Goal: Task Accomplishment & Management: Use online tool/utility

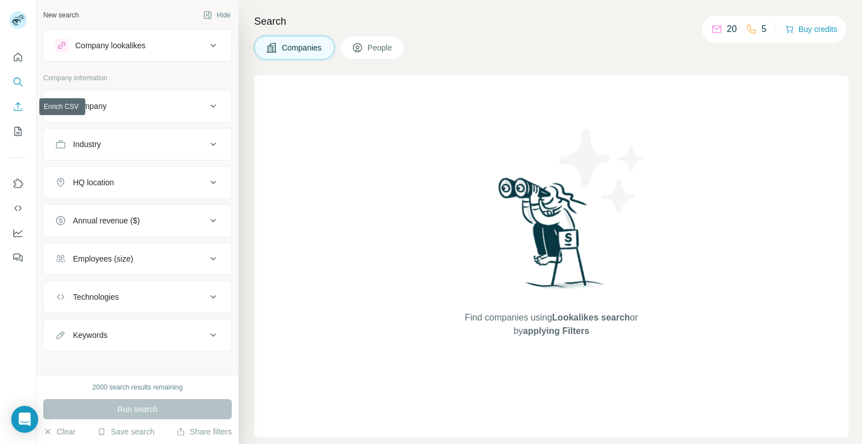
click at [20, 108] on icon "Enrich CSV" at bounding box center [17, 106] width 11 height 11
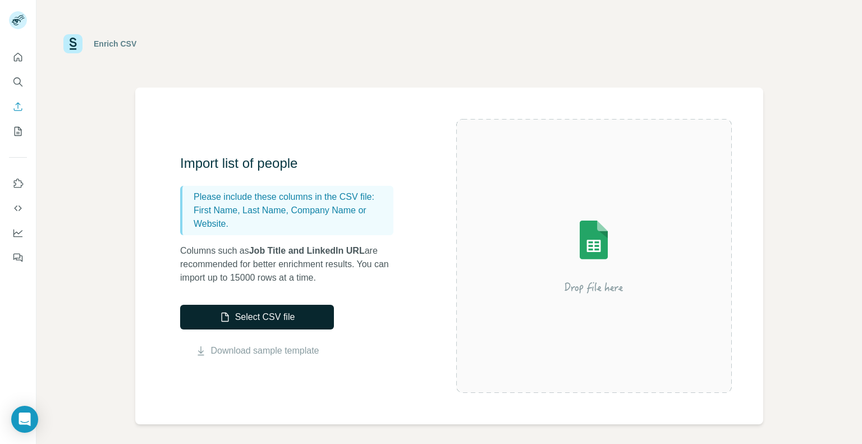
click at [317, 321] on button "Select CSV file" at bounding box center [257, 317] width 154 height 25
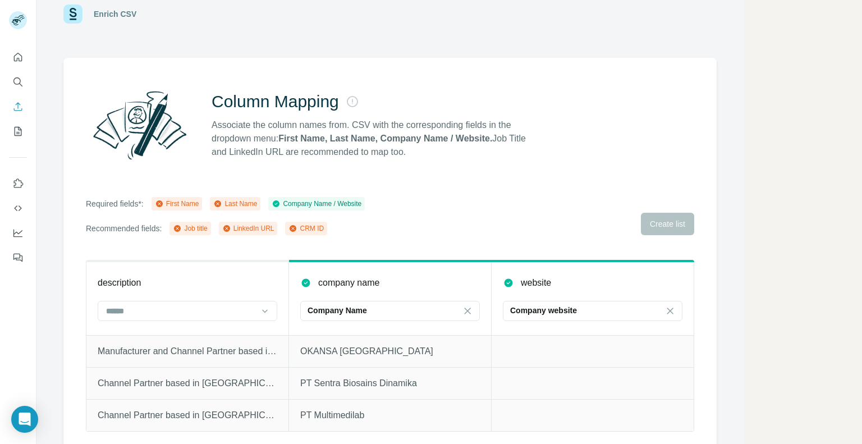
scroll to position [45, 0]
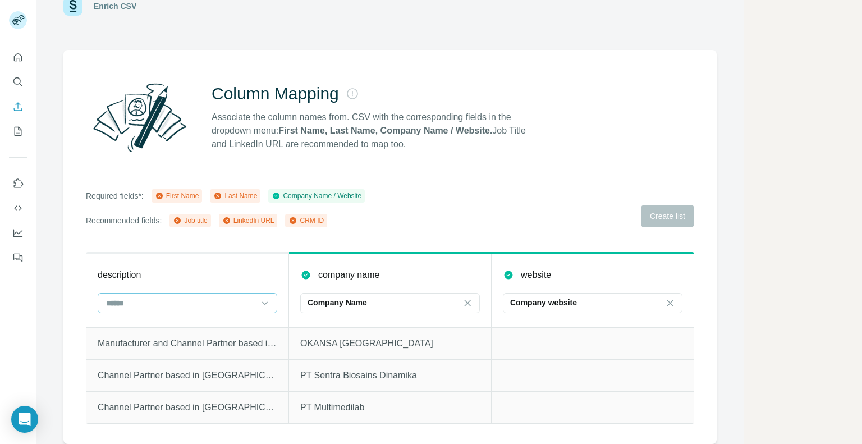
click at [256, 298] on input at bounding box center [181, 303] width 152 height 12
click at [404, 214] on div "Required fields*: First Name Last Name Company Name / Website Recommended field…" at bounding box center [390, 208] width 609 height 38
click at [238, 297] on input at bounding box center [181, 303] width 152 height 12
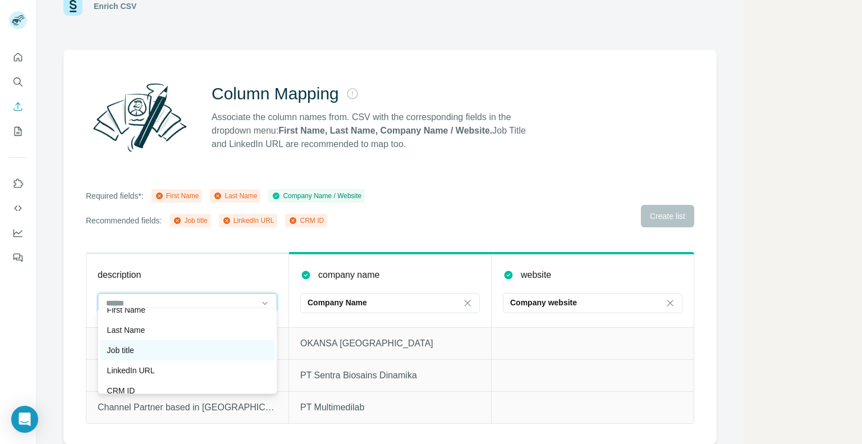
scroll to position [20, 0]
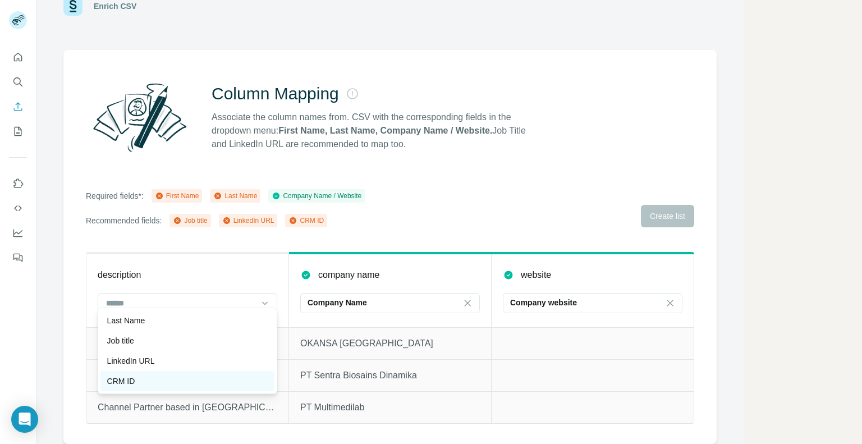
click at [220, 387] on div "CRM ID" at bounding box center [187, 381] width 174 height 20
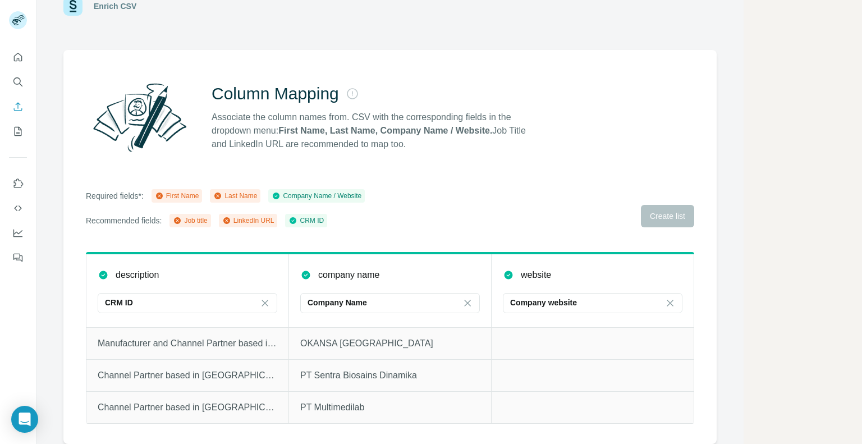
scroll to position [0, 0]
click at [259, 298] on icon at bounding box center [264, 303] width 11 height 11
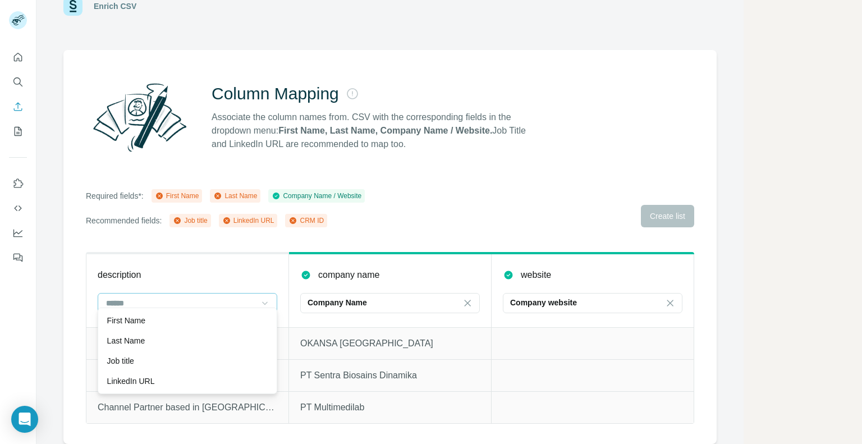
click at [471, 212] on div "Required fields*: First Name Last Name Company Name / Website Recommended field…" at bounding box center [390, 208] width 609 height 38
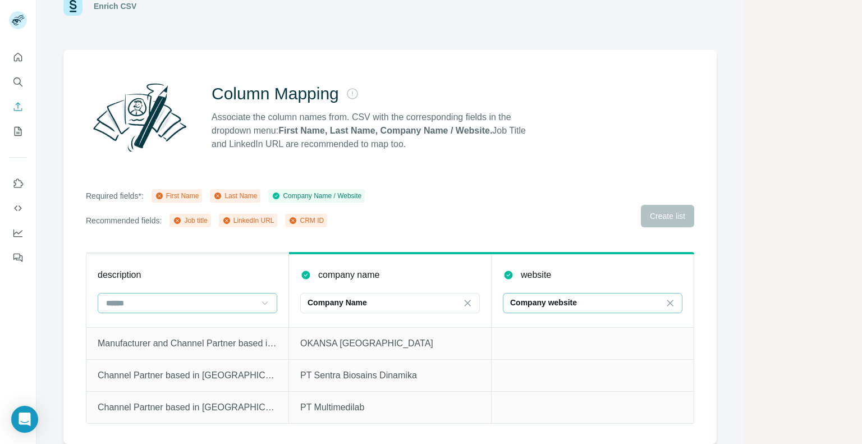
click at [640, 297] on div "Company website" at bounding box center [586, 302] width 152 height 11
click at [580, 243] on div "Column Mapping Associate the column names from. CSV with the corresponding fiel…" at bounding box center [389, 247] width 653 height 394
click at [564, 345] on td at bounding box center [593, 343] width 203 height 32
click at [385, 297] on div "Company Name" at bounding box center [384, 302] width 152 height 11
click at [431, 252] on table "description company name Company Name website Company website Manufacturer and …" at bounding box center [390, 338] width 609 height 172
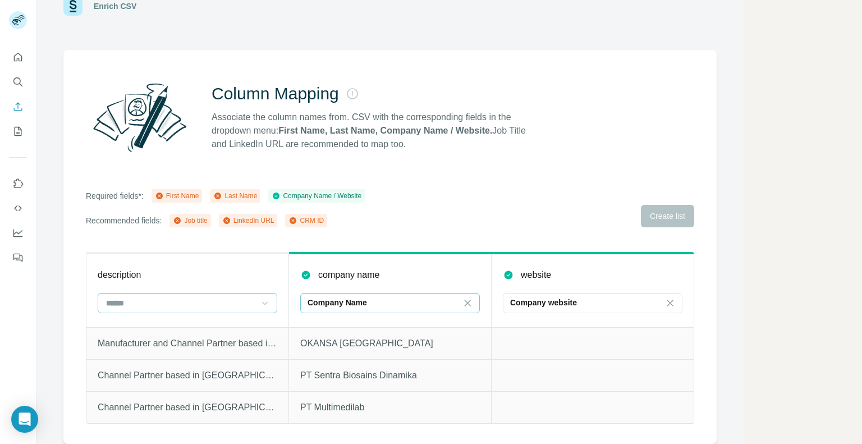
click at [318, 191] on div "Company Name / Website" at bounding box center [317, 196] width 90 height 10
click at [245, 297] on input at bounding box center [181, 303] width 152 height 12
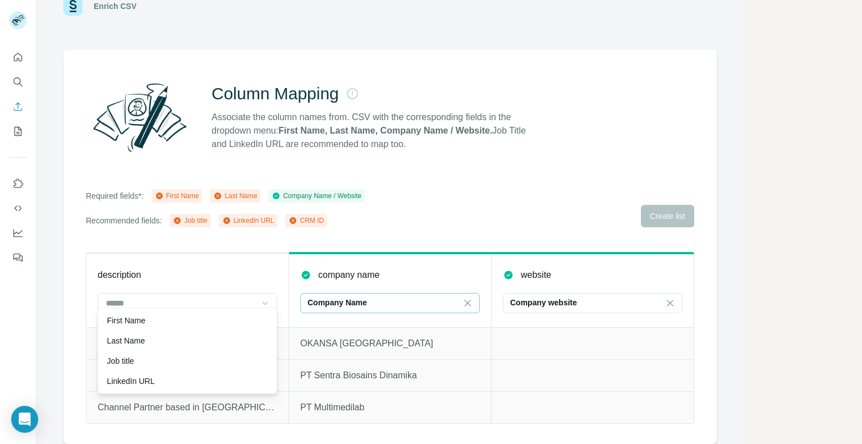
drag, startPoint x: 196, startPoint y: 324, endPoint x: 254, endPoint y: 307, distance: 60.9
click at [196, 323] on div "First Name" at bounding box center [187, 320] width 161 height 11
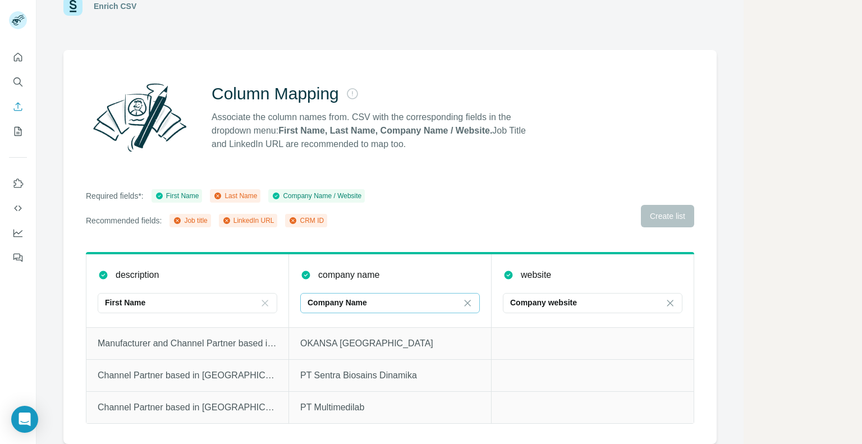
drag, startPoint x: 382, startPoint y: 291, endPoint x: 374, endPoint y: 302, distance: 12.9
click at [382, 297] on div "Company Name" at bounding box center [384, 302] width 152 height 11
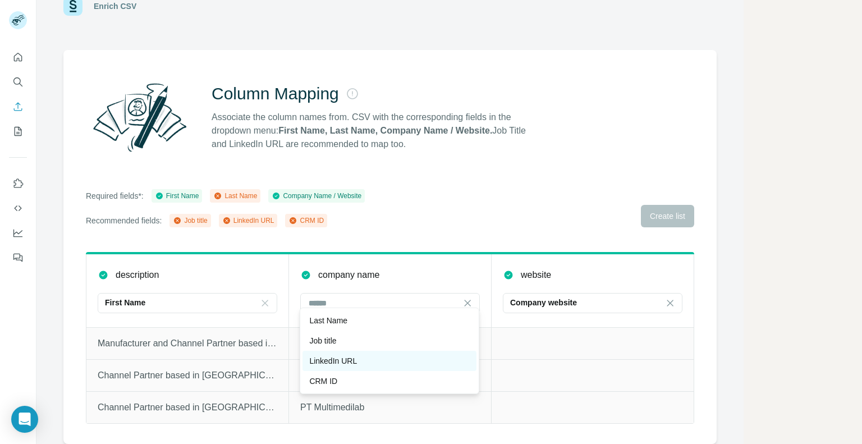
click at [361, 355] on div "LinkedIn URL" at bounding box center [390, 361] width 174 height 20
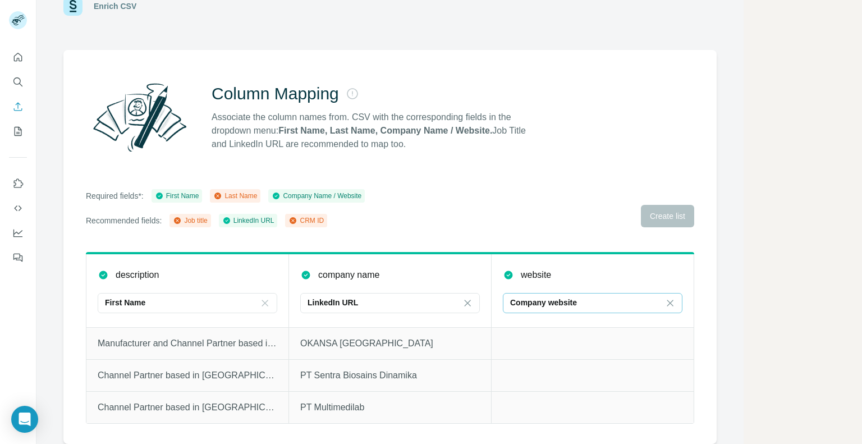
click at [560, 297] on p "Company website" at bounding box center [543, 302] width 67 height 11
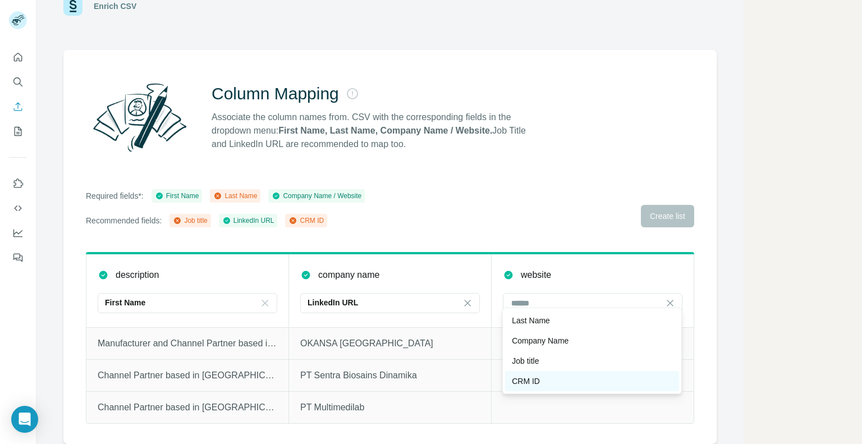
click at [558, 377] on div "CRM ID" at bounding box center [592, 381] width 161 height 11
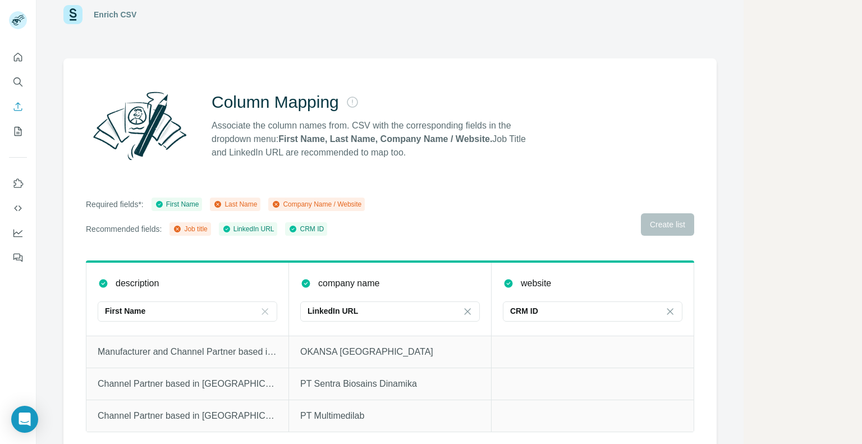
scroll to position [45, 0]
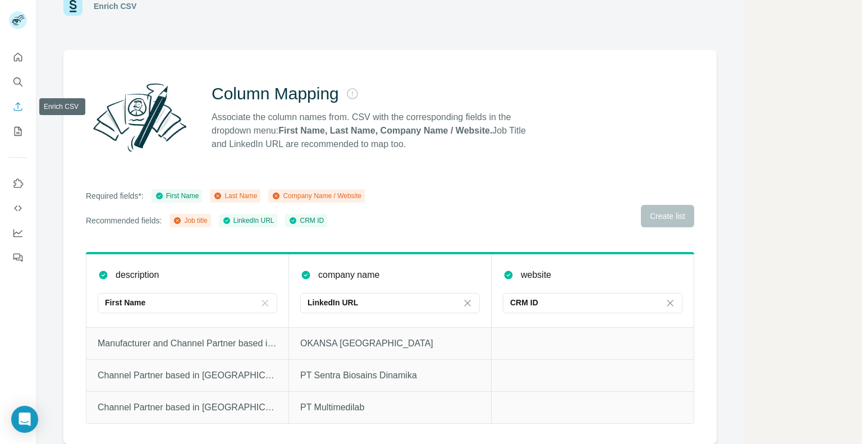
click at [20, 114] on button "Enrich CSV" at bounding box center [18, 107] width 18 height 20
click at [23, 131] on icon "My lists" at bounding box center [17, 131] width 11 height 11
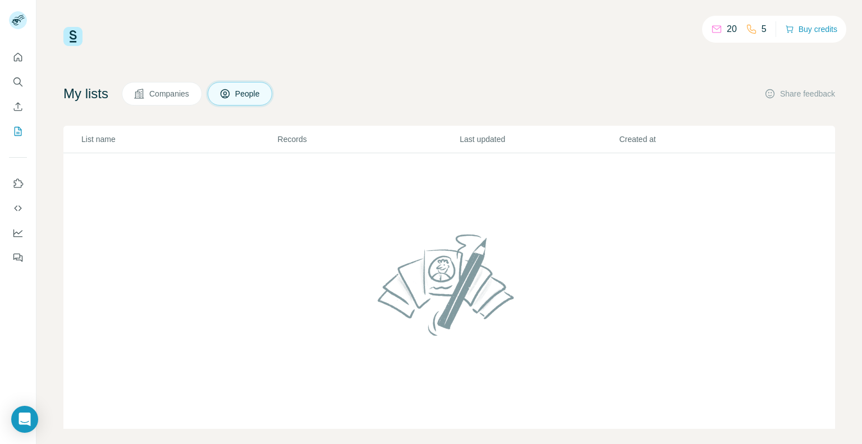
click at [163, 89] on span "Companies" at bounding box center [169, 93] width 41 height 11
click at [17, 107] on icon "Enrich CSV" at bounding box center [17, 106] width 11 height 11
